Goal: Information Seeking & Learning: Learn about a topic

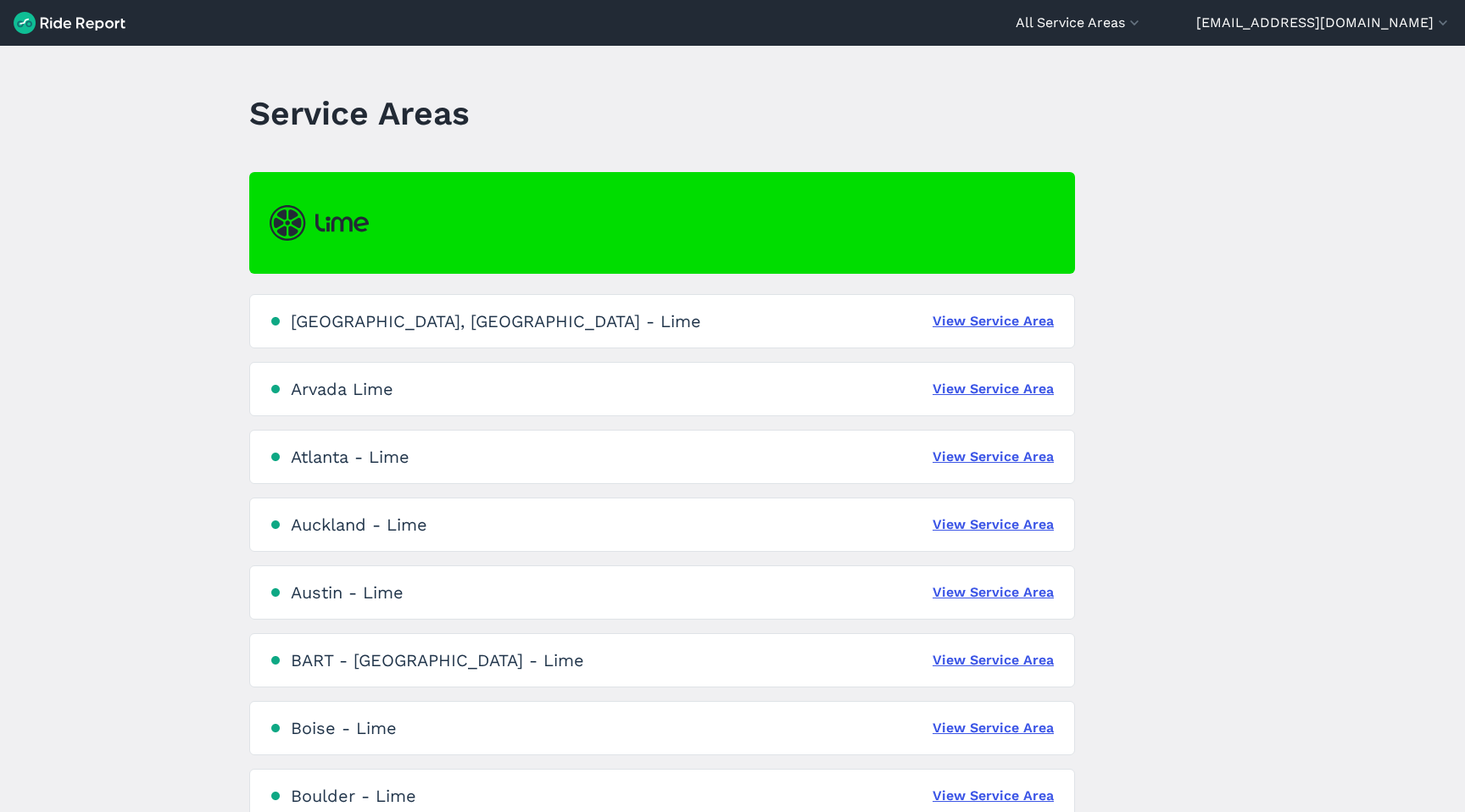
click at [960, 513] on div "[GEOGRAPHIC_DATA] - Lime View Service Area" at bounding box center [662, 525] width 826 height 54
click at [970, 526] on link "View Service Area" at bounding box center [993, 525] width 121 height 20
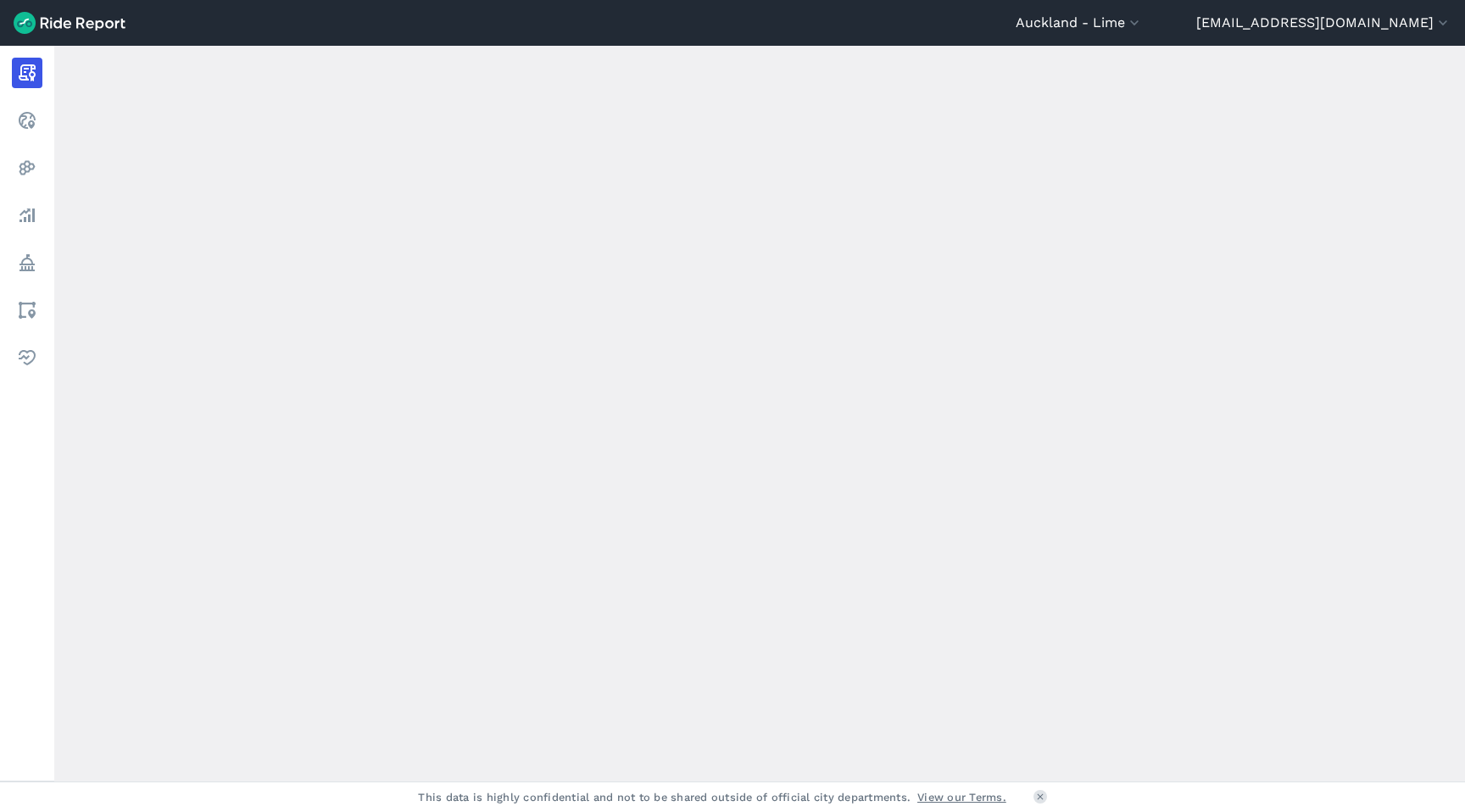
scroll to position [438, 0]
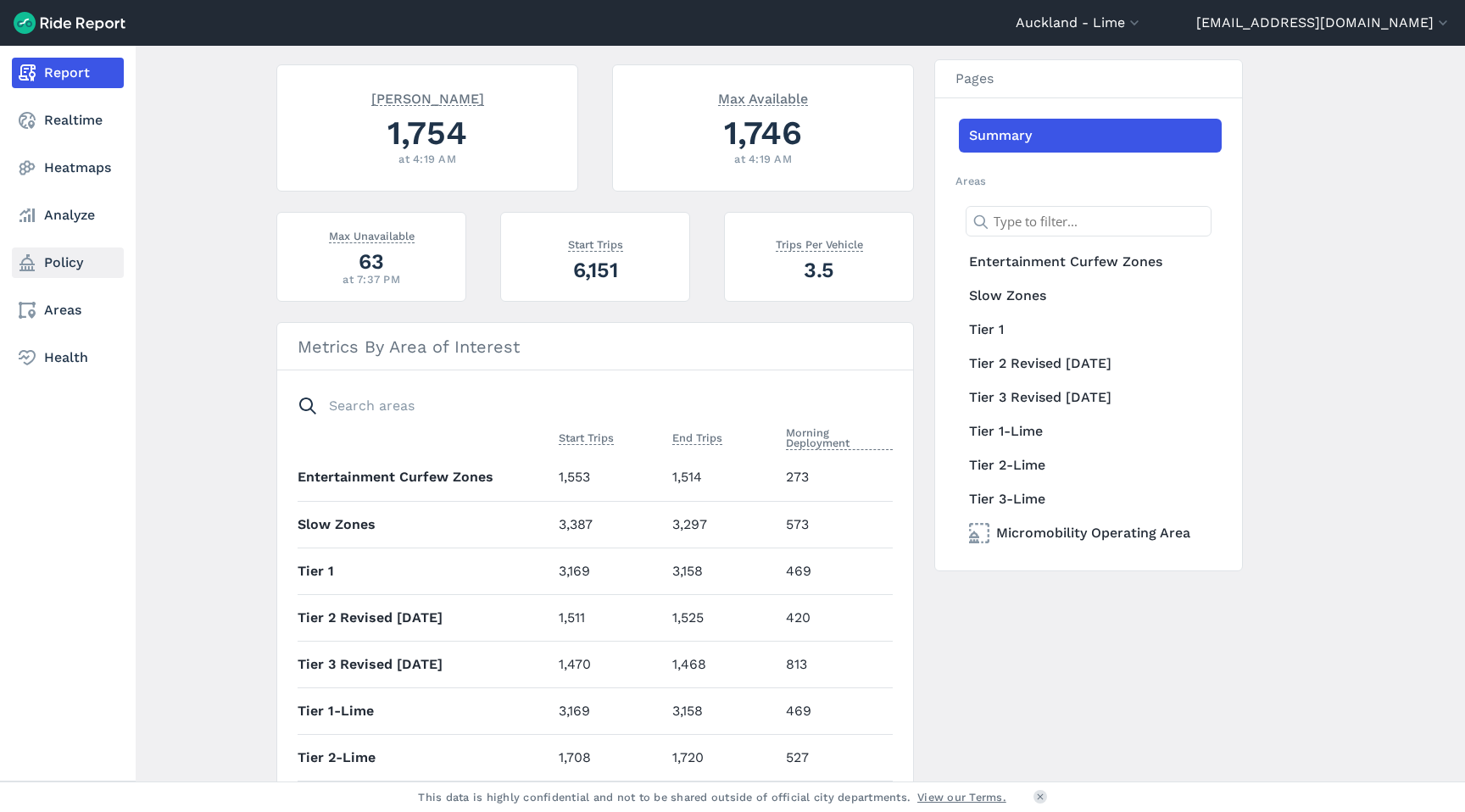
click at [69, 271] on link "Policy" at bounding box center [67, 263] width 112 height 31
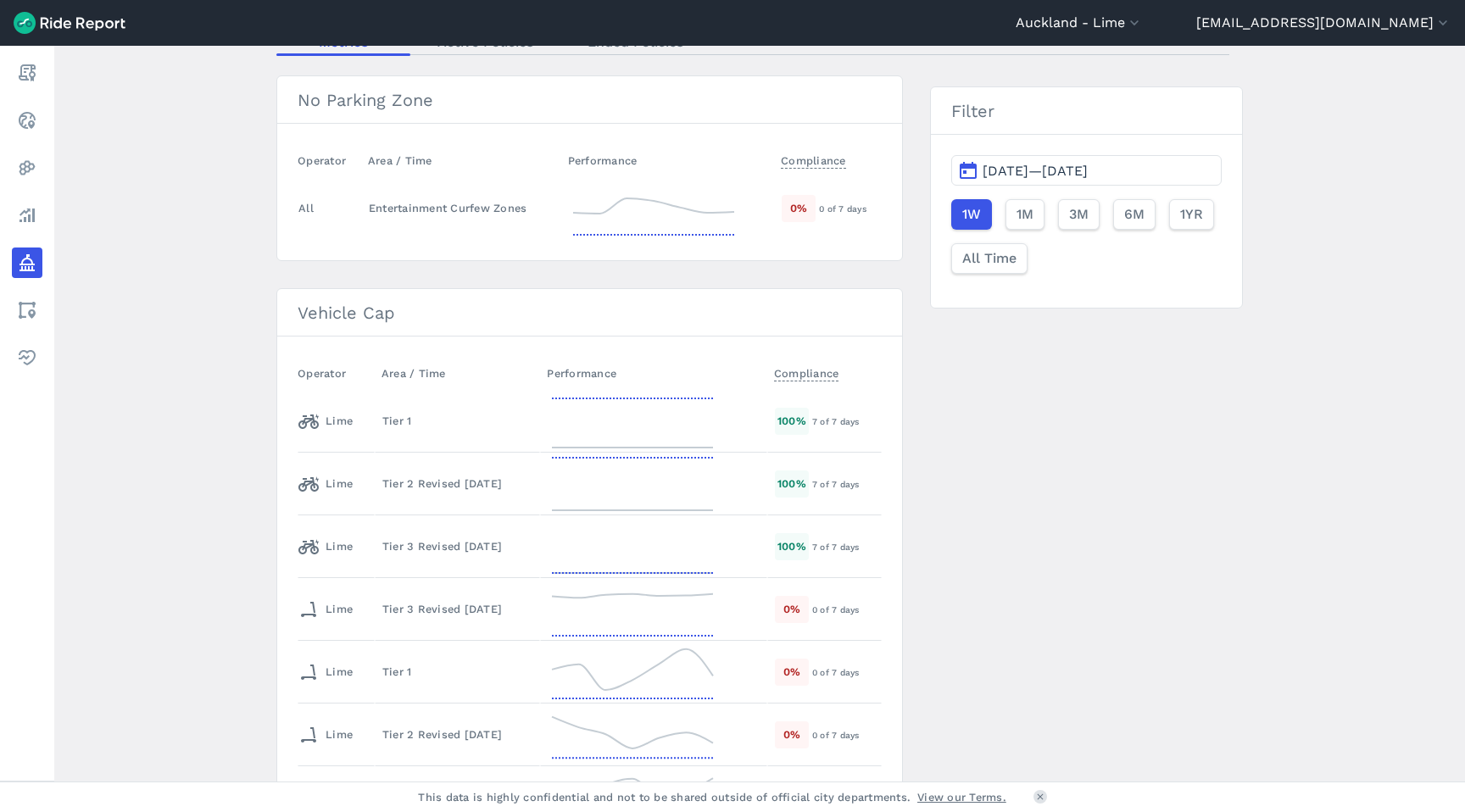
scroll to position [273, 0]
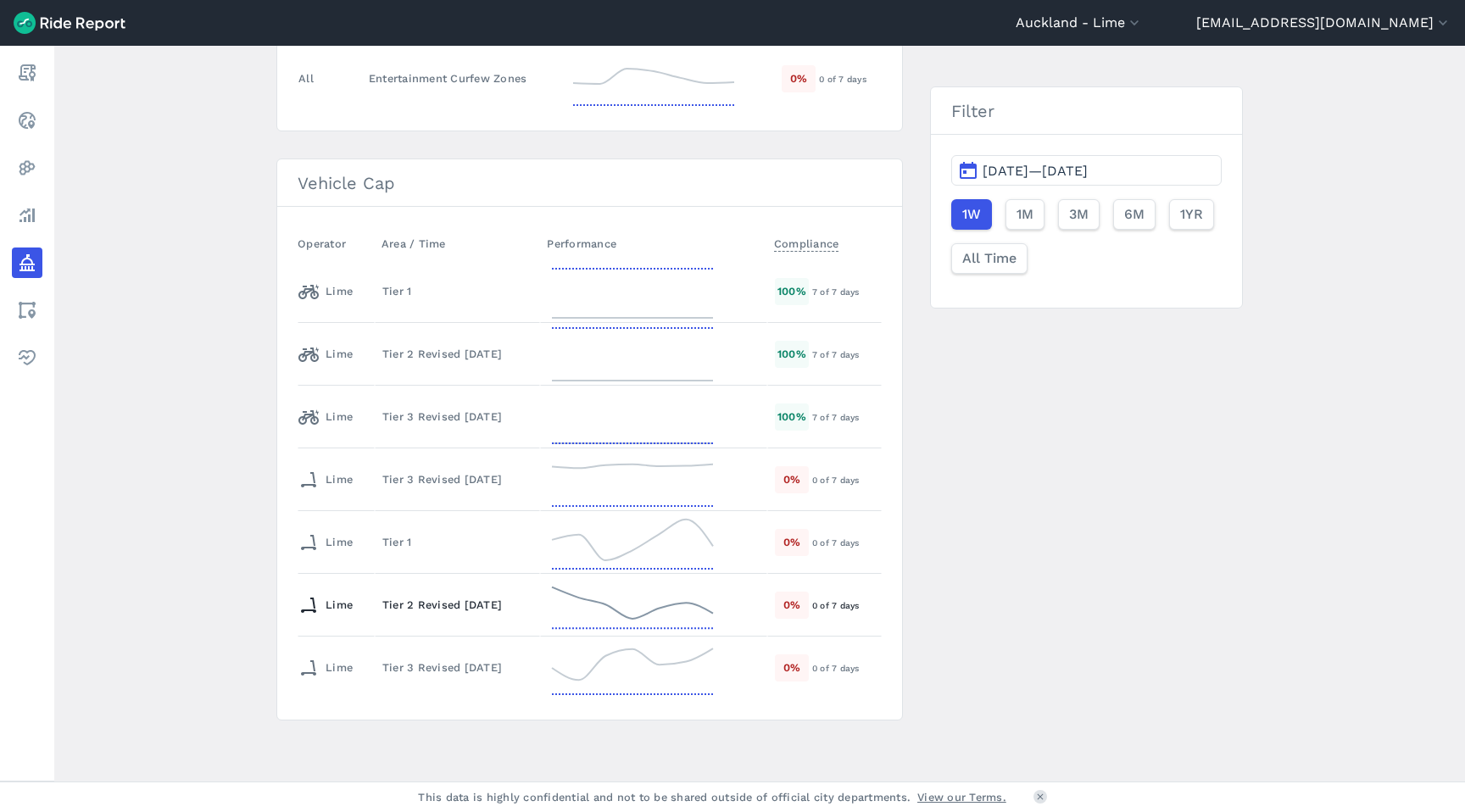
click at [493, 609] on div "Tier 2 Revised [DATE]" at bounding box center [457, 604] width 150 height 16
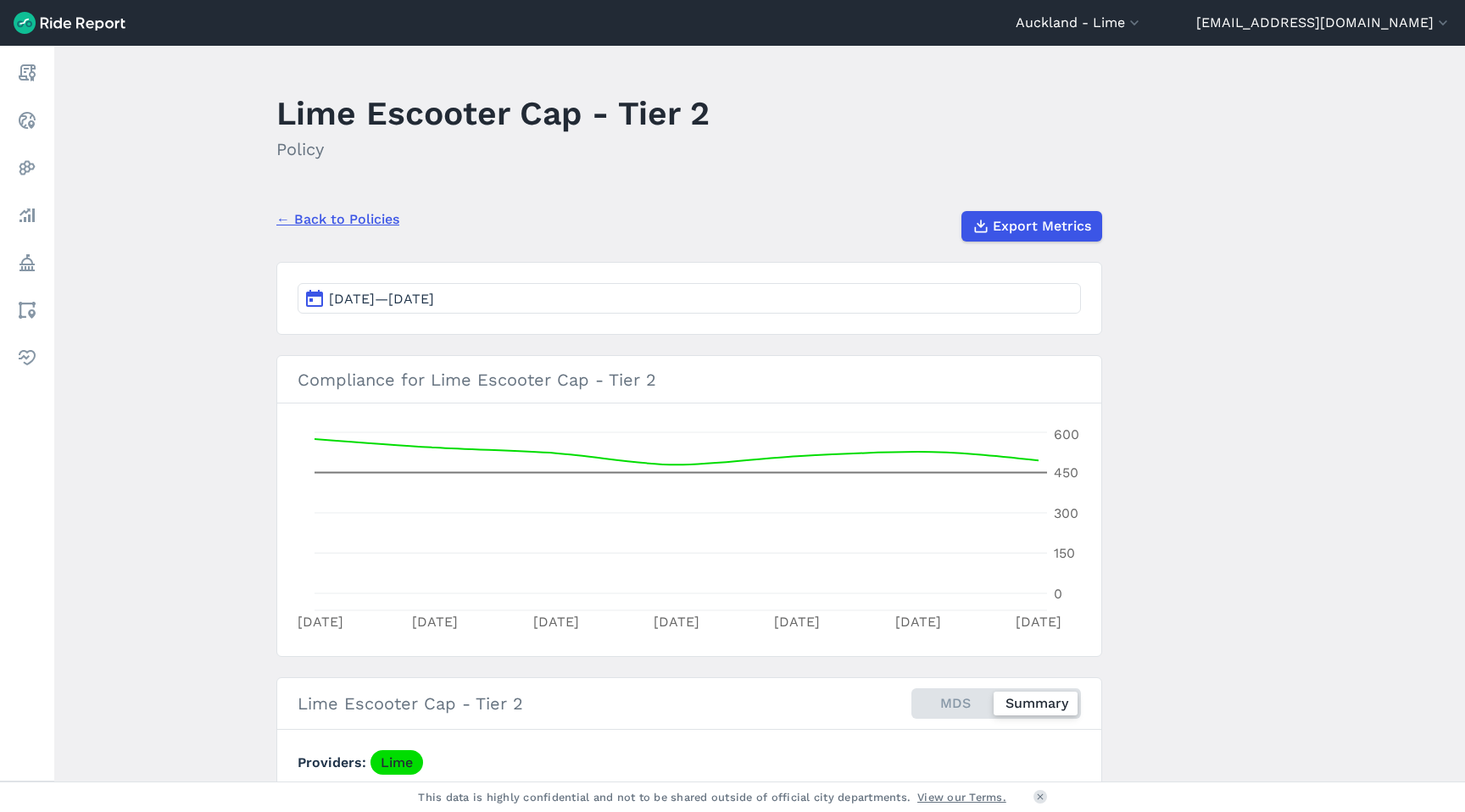
click at [544, 305] on button "[DATE]—[DATE]" at bounding box center [690, 299] width 783 height 31
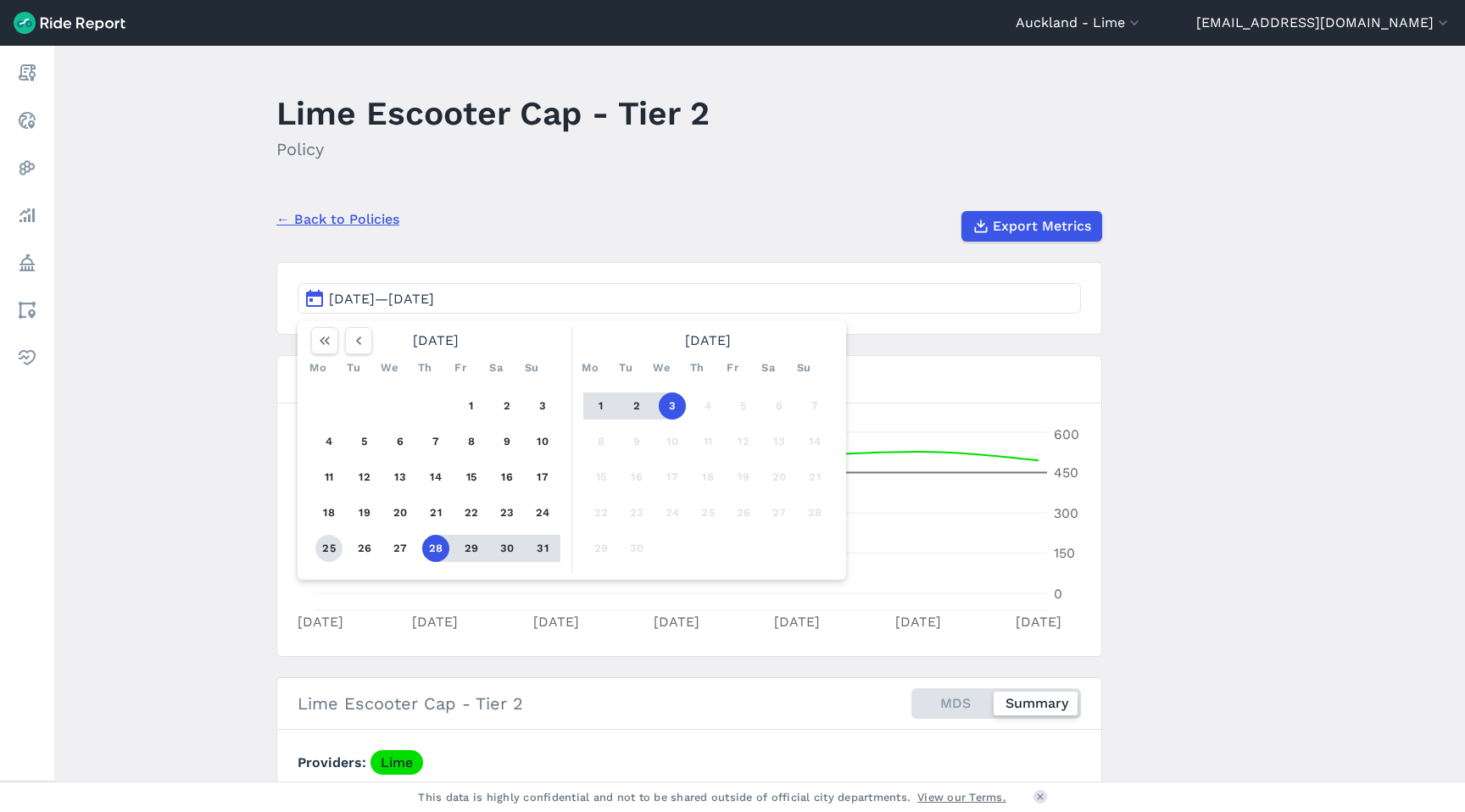
click at [321, 546] on button "25" at bounding box center [329, 548] width 27 height 27
click at [535, 546] on button "31" at bounding box center [543, 548] width 27 height 27
